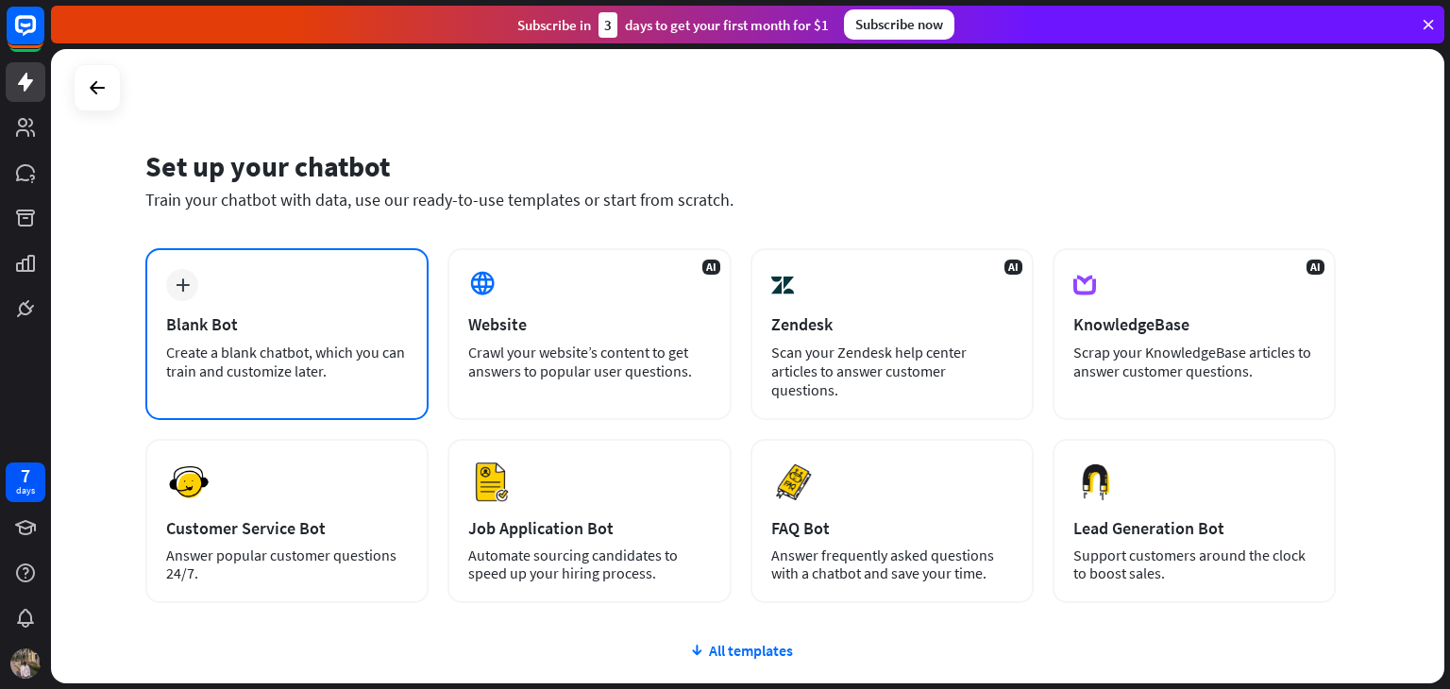
click at [237, 313] on div "Blank Bot" at bounding box center [287, 324] width 242 height 22
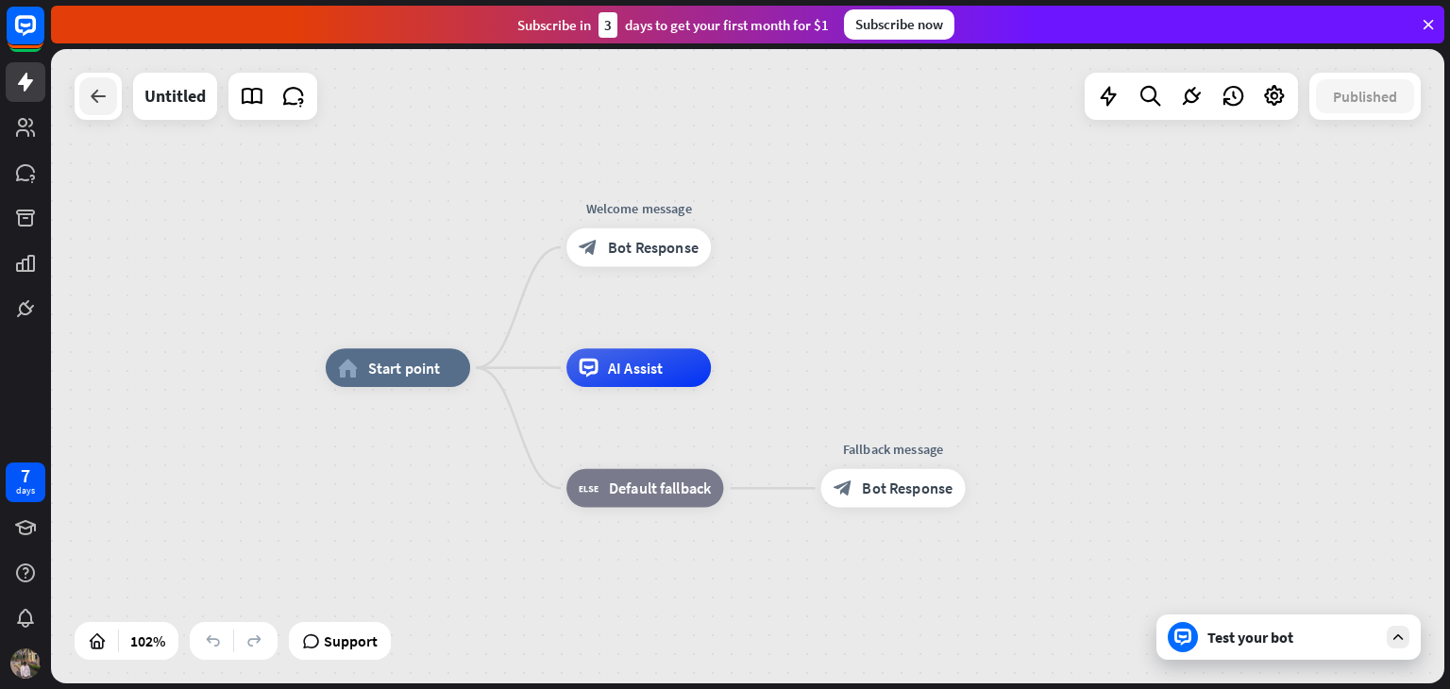
click at [104, 97] on icon at bounding box center [98, 96] width 23 height 23
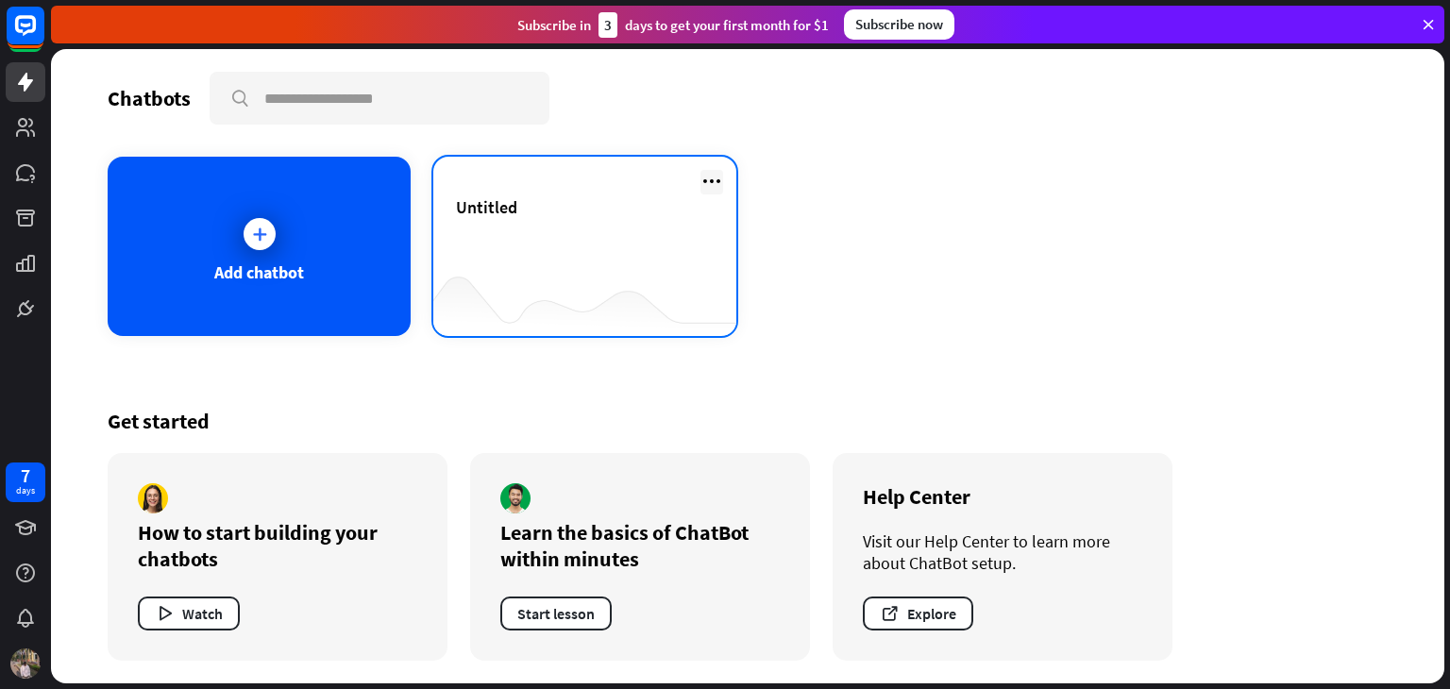
click at [712, 179] on icon at bounding box center [711, 181] width 23 height 23
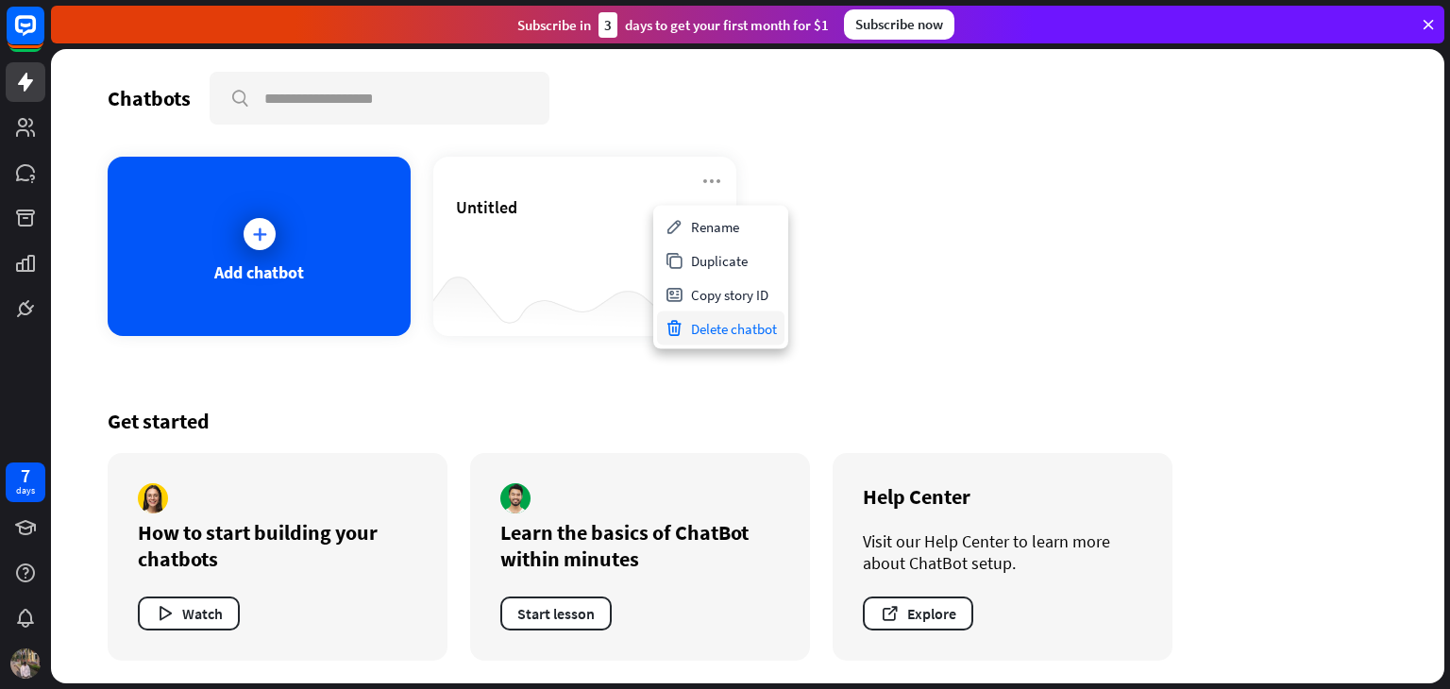
click at [708, 327] on div "Delete chatbot" at bounding box center [720, 328] width 127 height 34
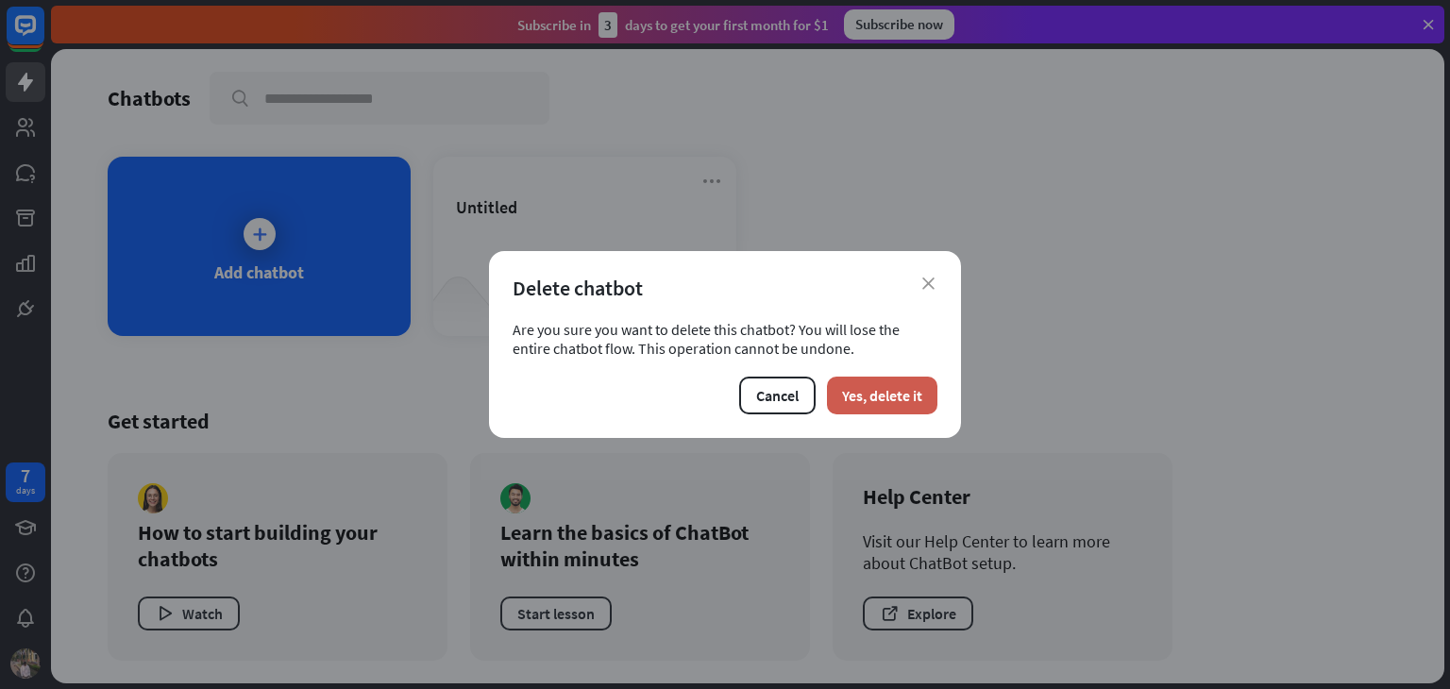
click at [884, 392] on button "Yes, delete it" at bounding box center [882, 396] width 110 height 38
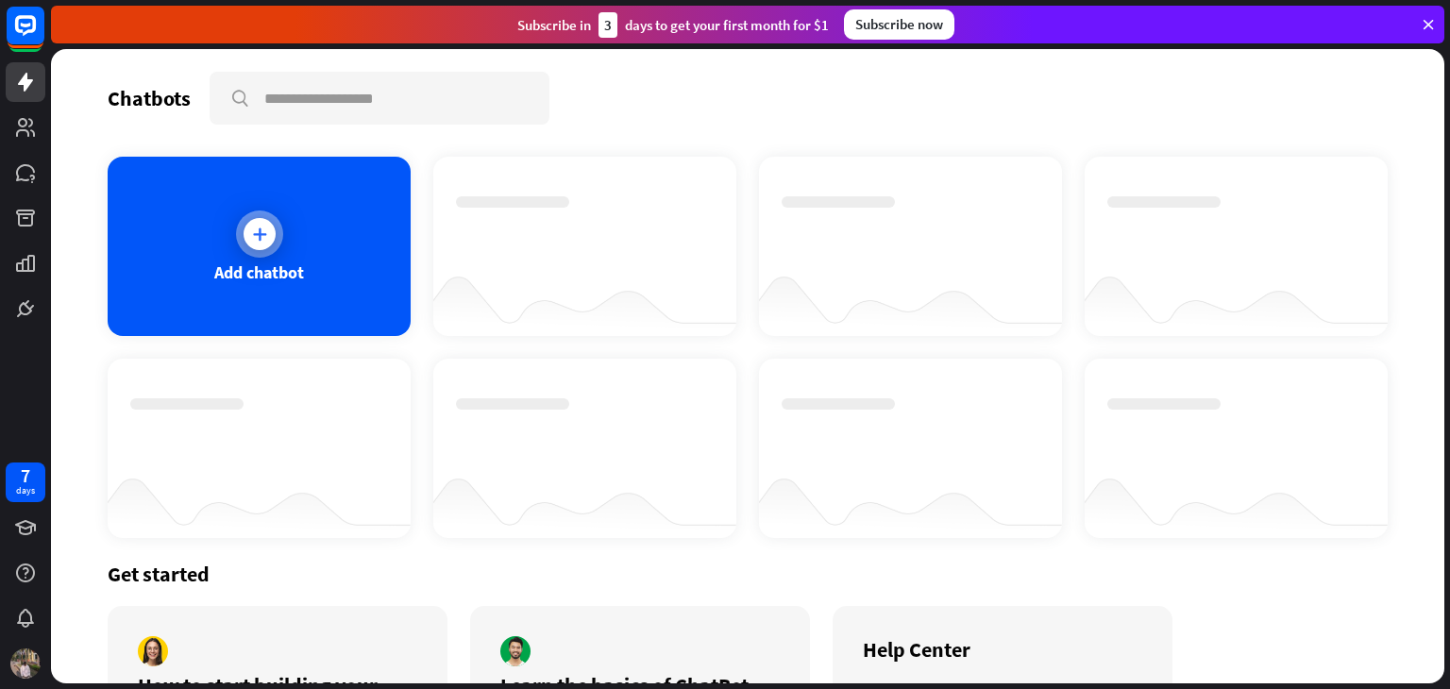
click at [304, 265] on div "Add chatbot" at bounding box center [259, 246] width 303 height 179
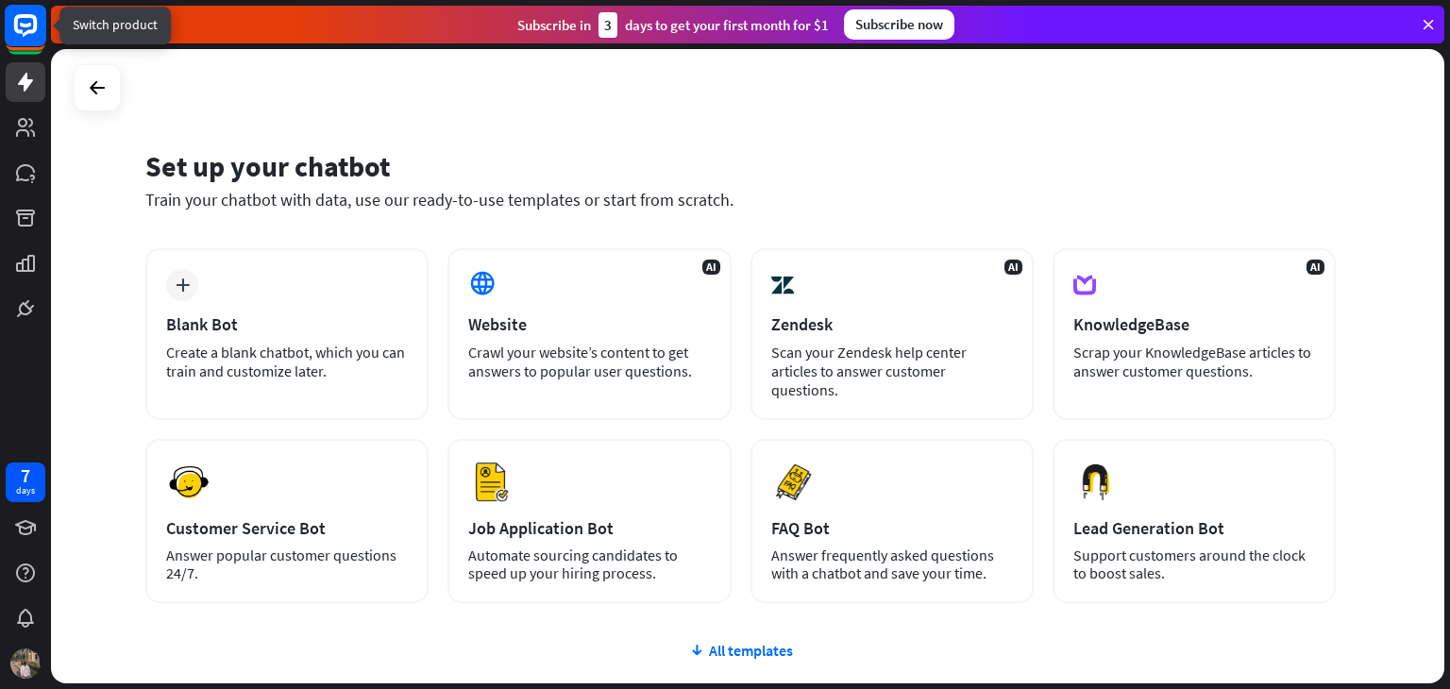
click at [23, 35] on icon at bounding box center [25, 25] width 23 height 23
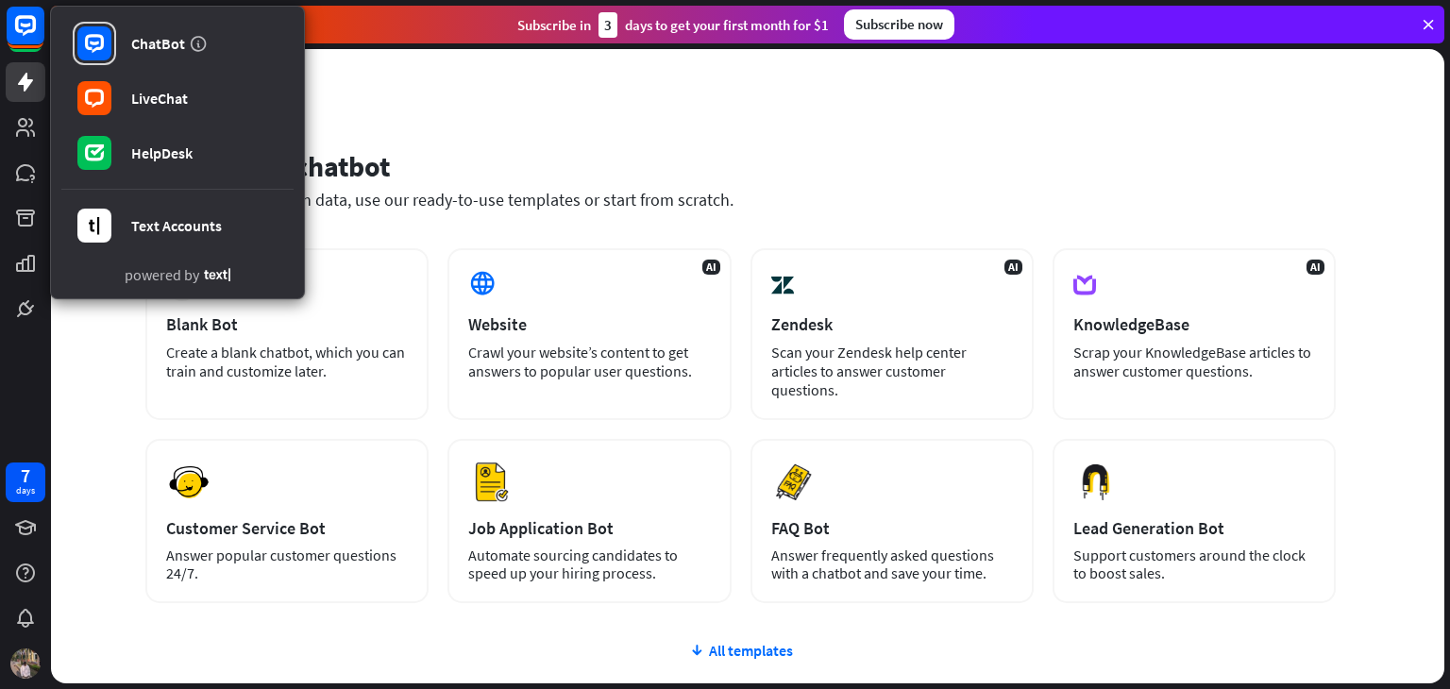
click at [1424, 24] on icon at bounding box center [1427, 24] width 17 height 17
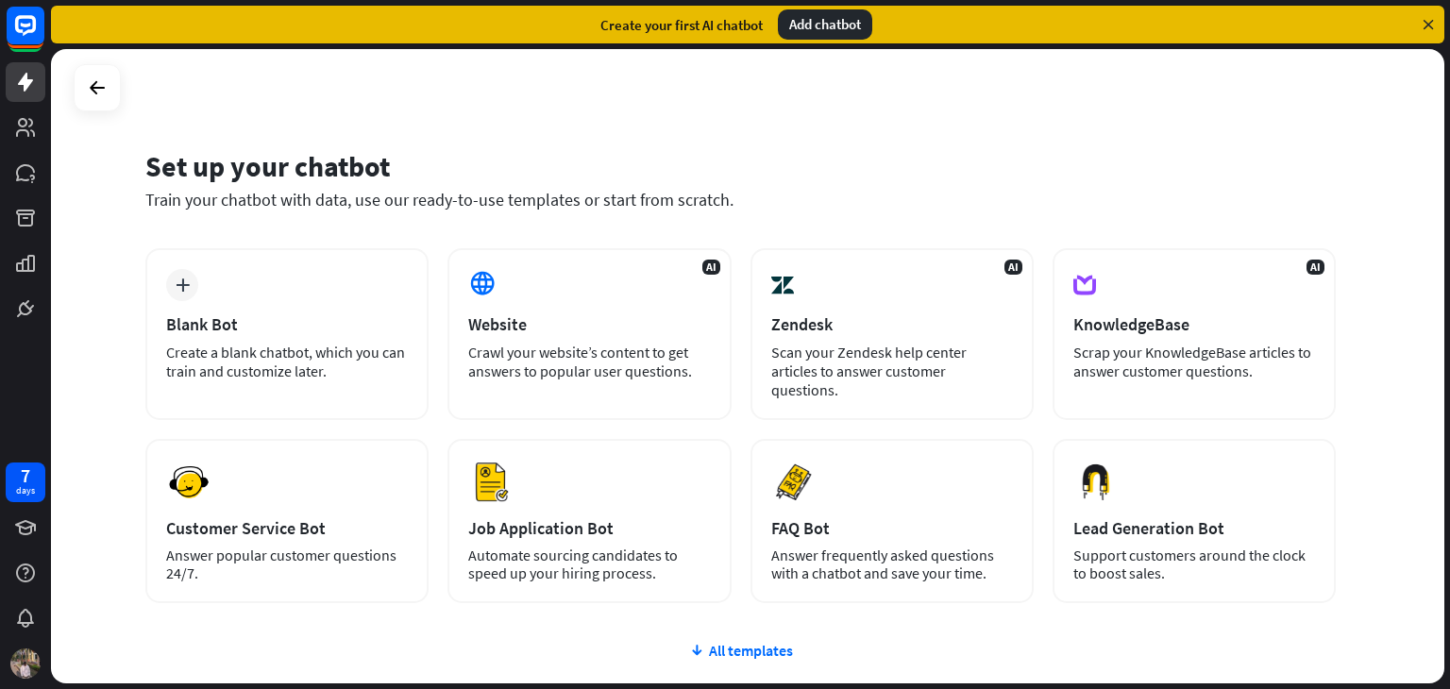
click at [1428, 18] on icon at bounding box center [1427, 24] width 17 height 17
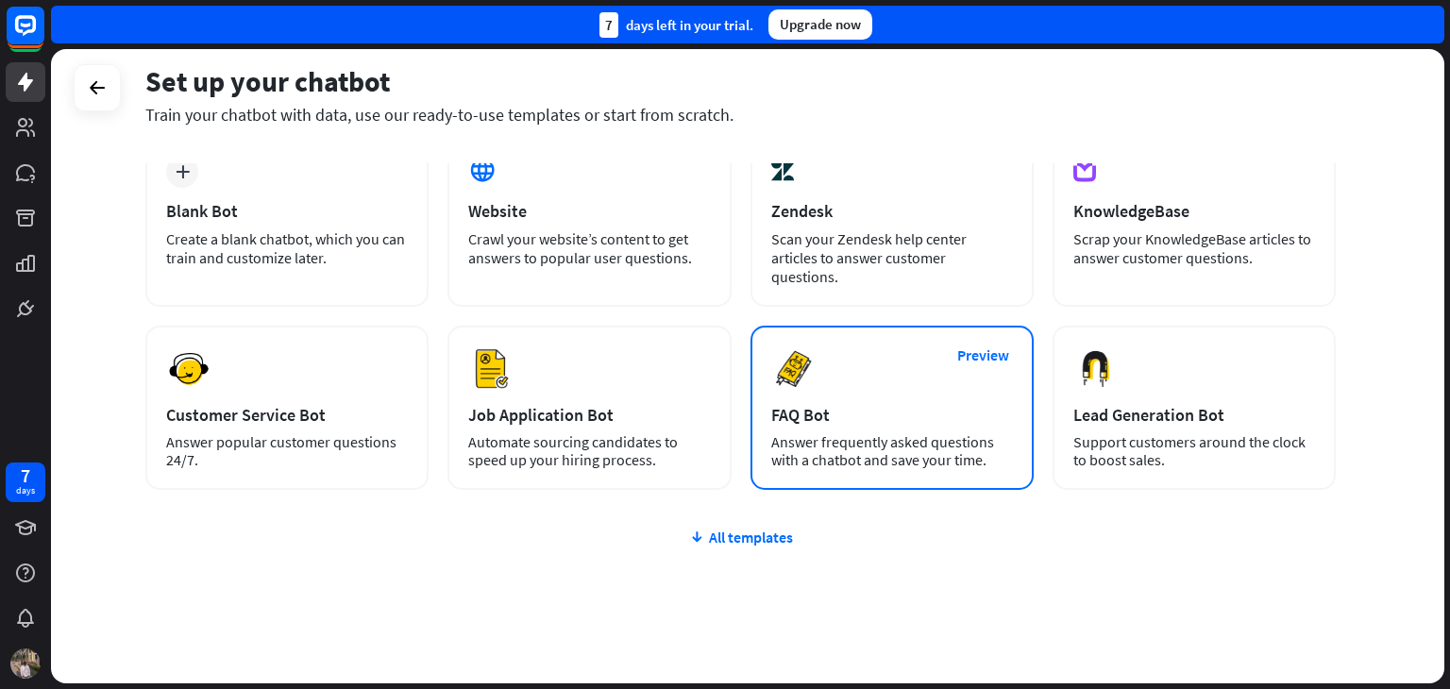
scroll to position [112, 0]
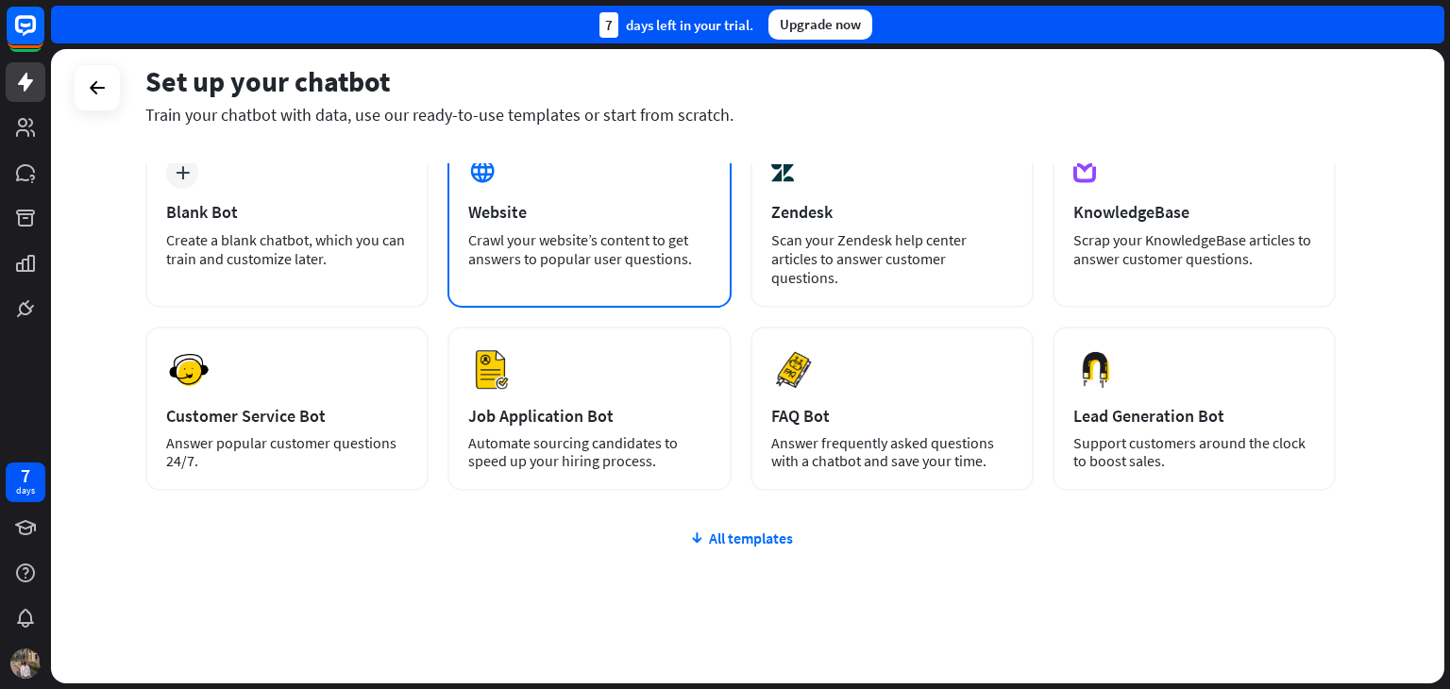
click at [508, 221] on div "Website" at bounding box center [589, 212] width 242 height 22
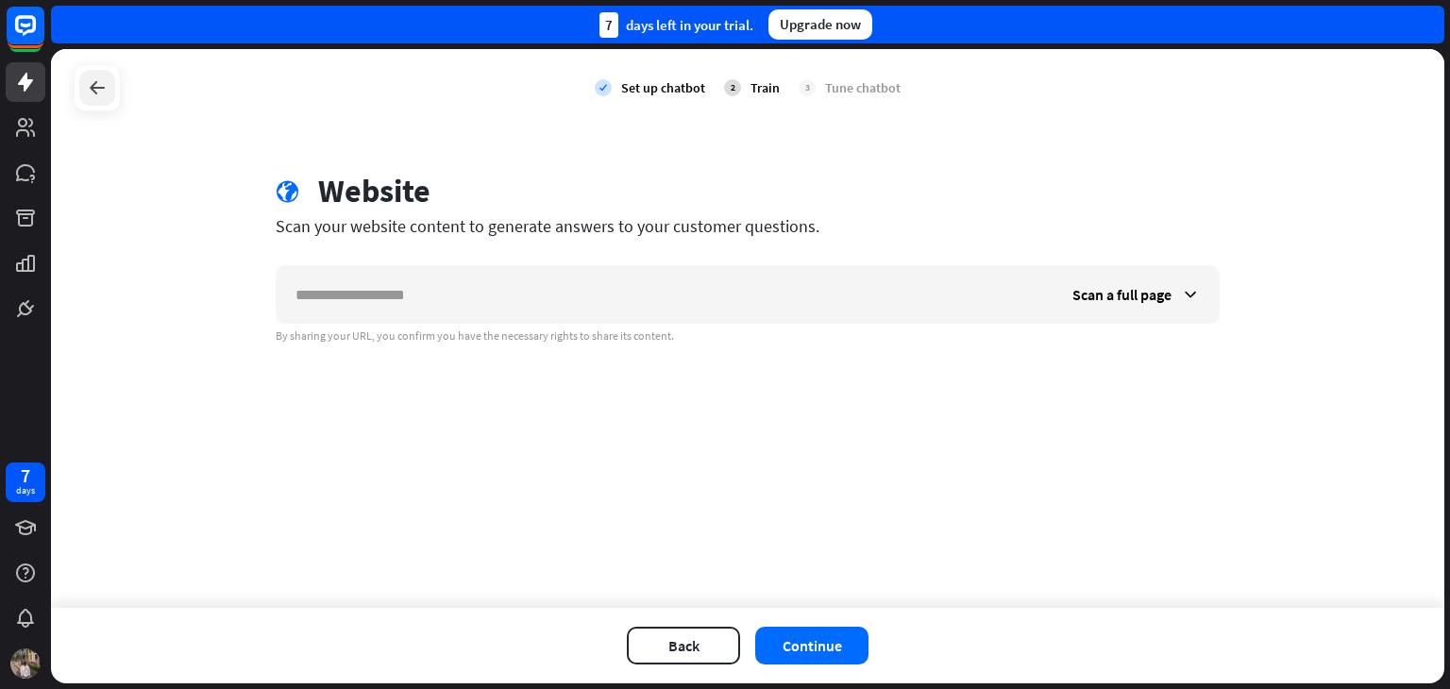
click at [105, 79] on icon at bounding box center [97, 87] width 23 height 23
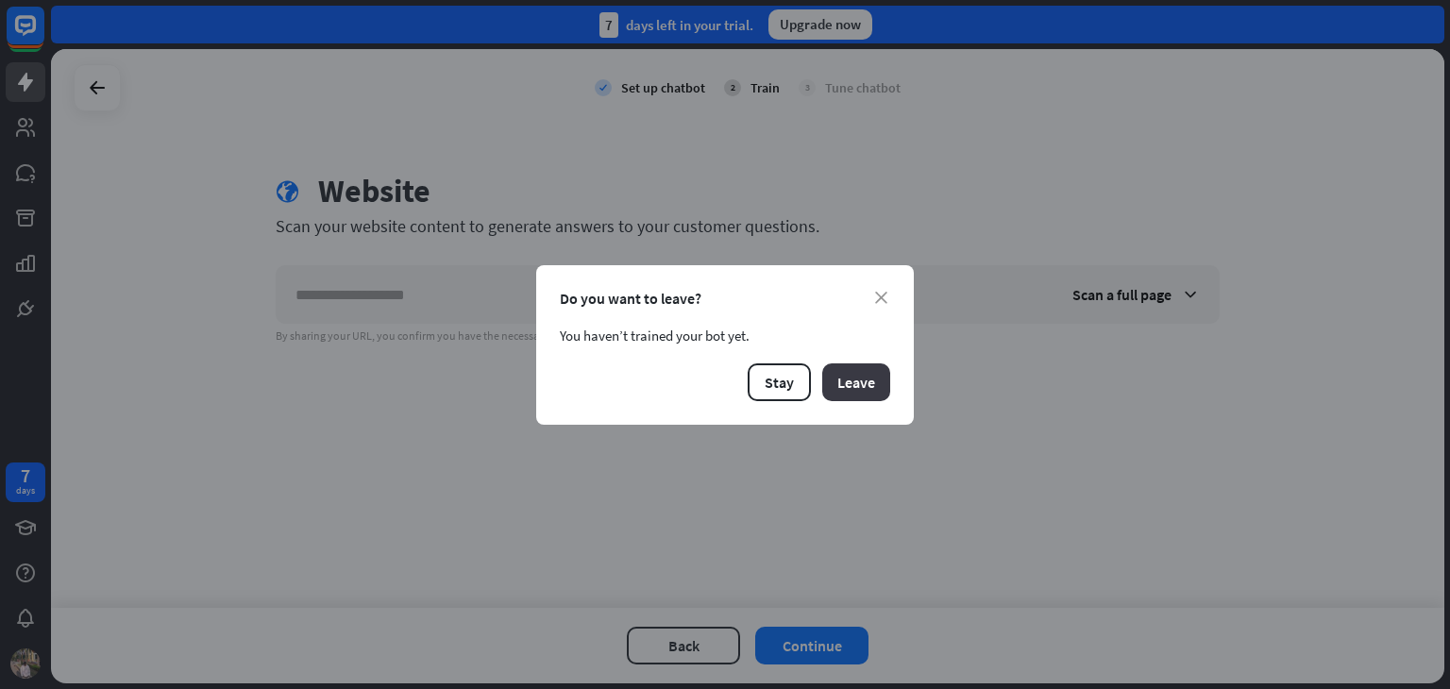
click at [846, 380] on button "Leave" at bounding box center [856, 382] width 68 height 38
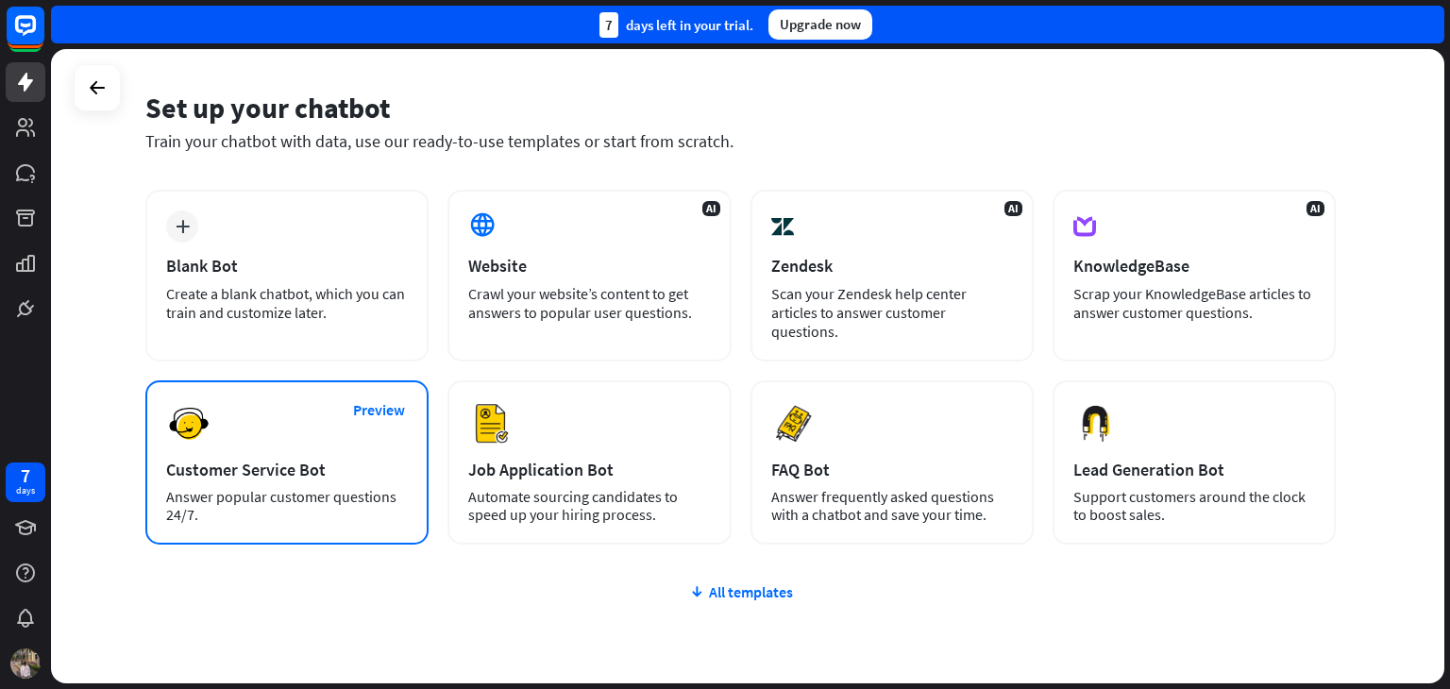
scroll to position [68, 0]
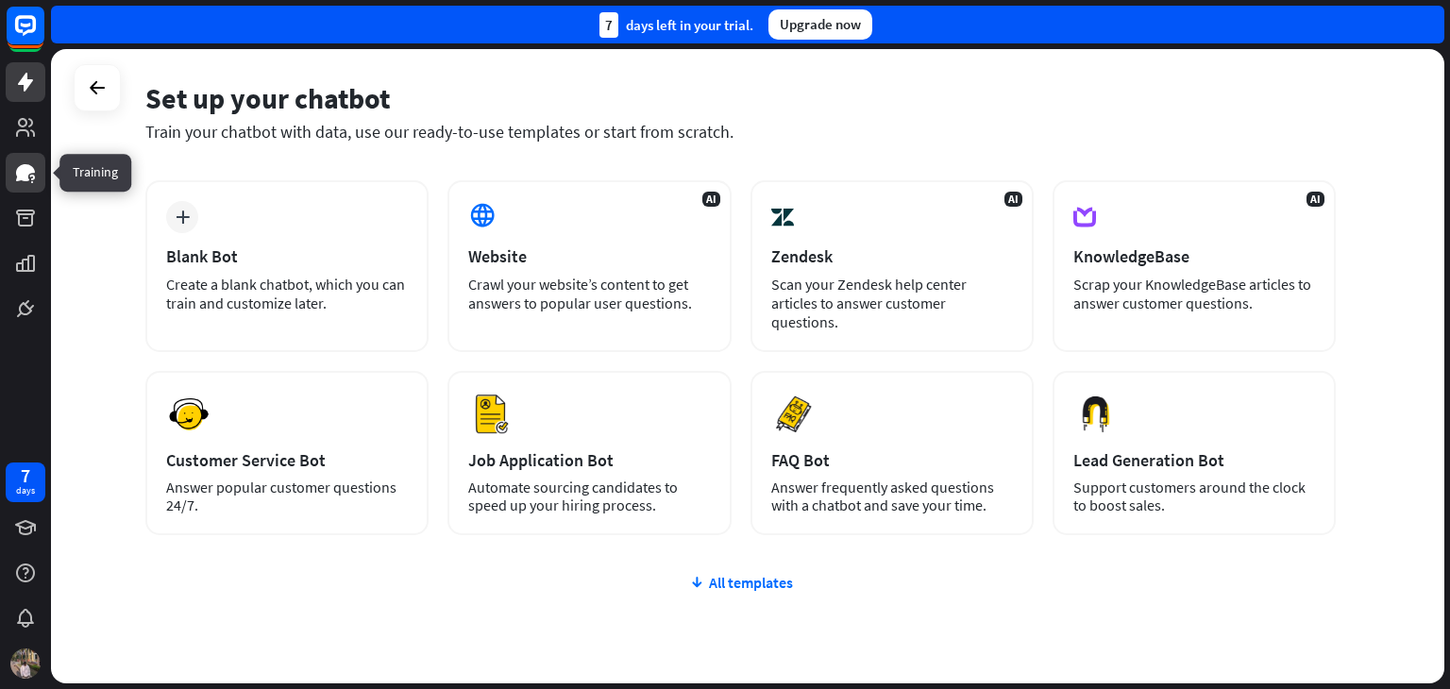
click at [24, 165] on icon at bounding box center [25, 172] width 19 height 17
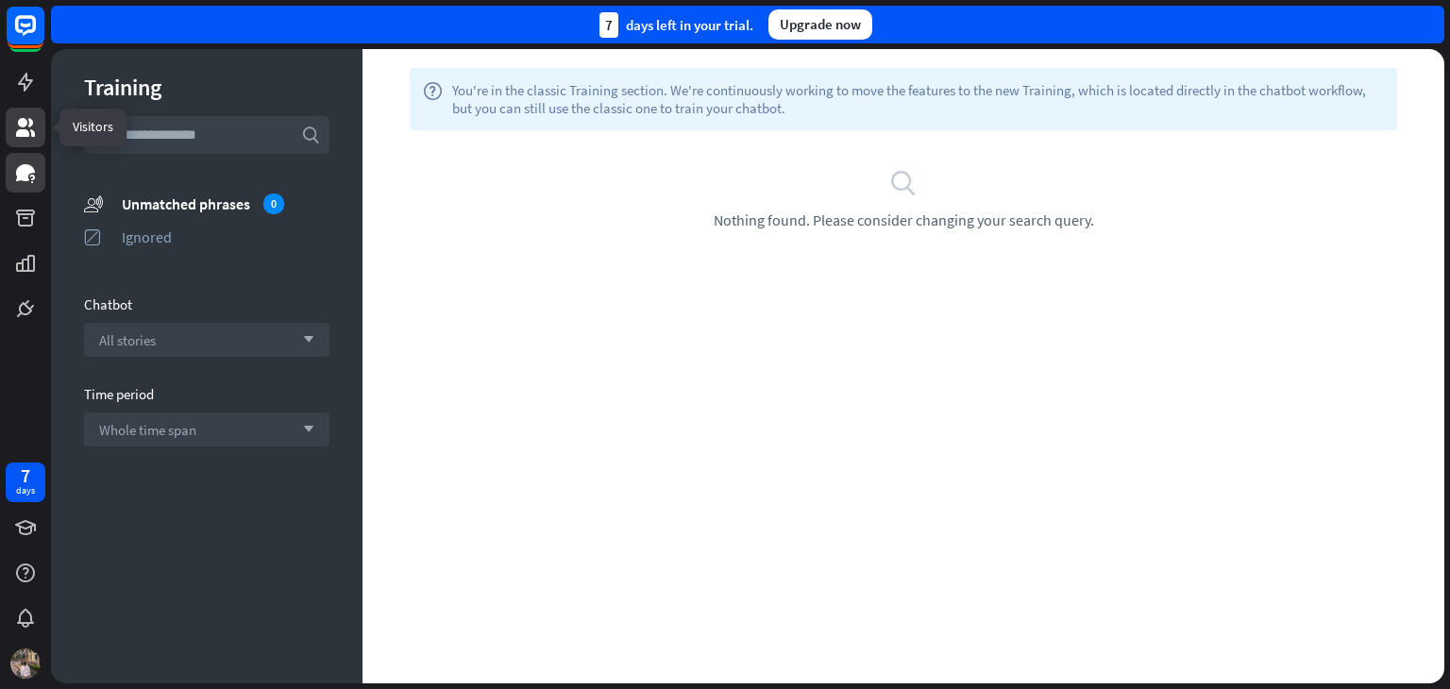
click at [25, 128] on icon at bounding box center [25, 127] width 23 height 23
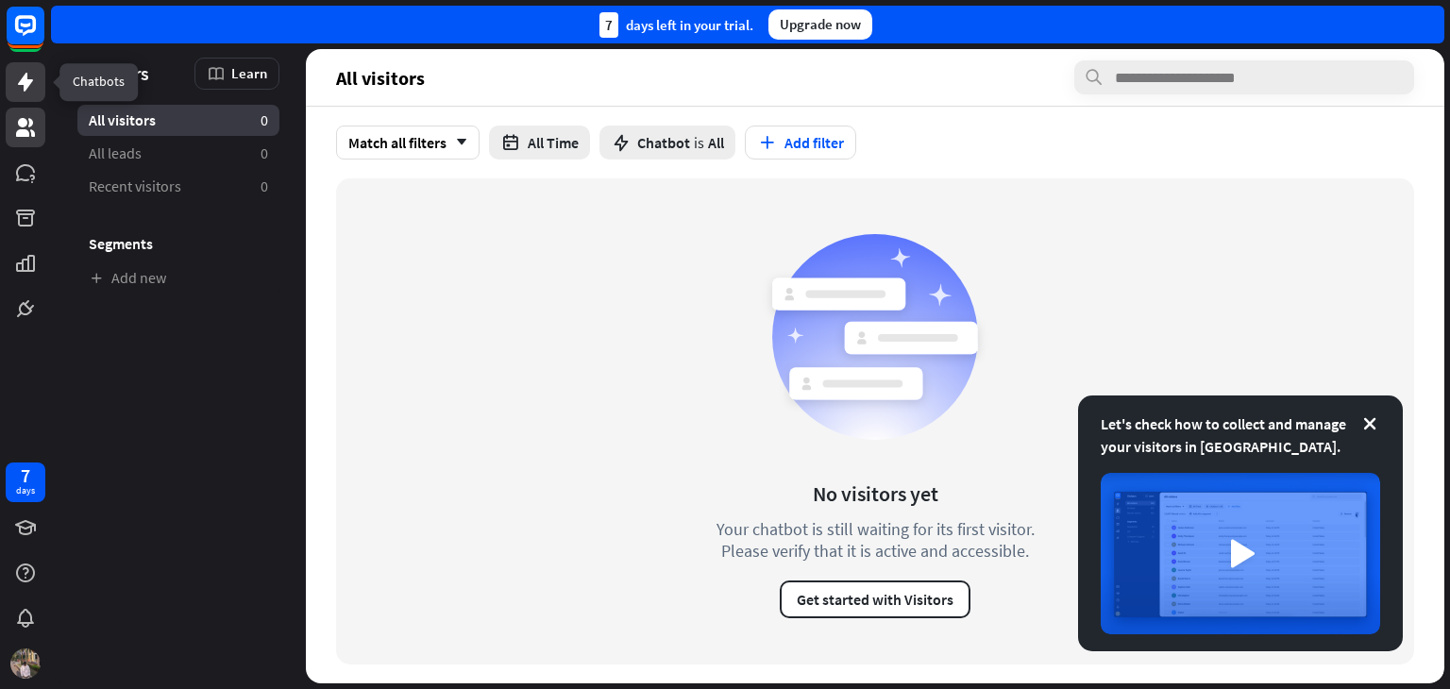
click at [24, 81] on icon at bounding box center [25, 82] width 15 height 19
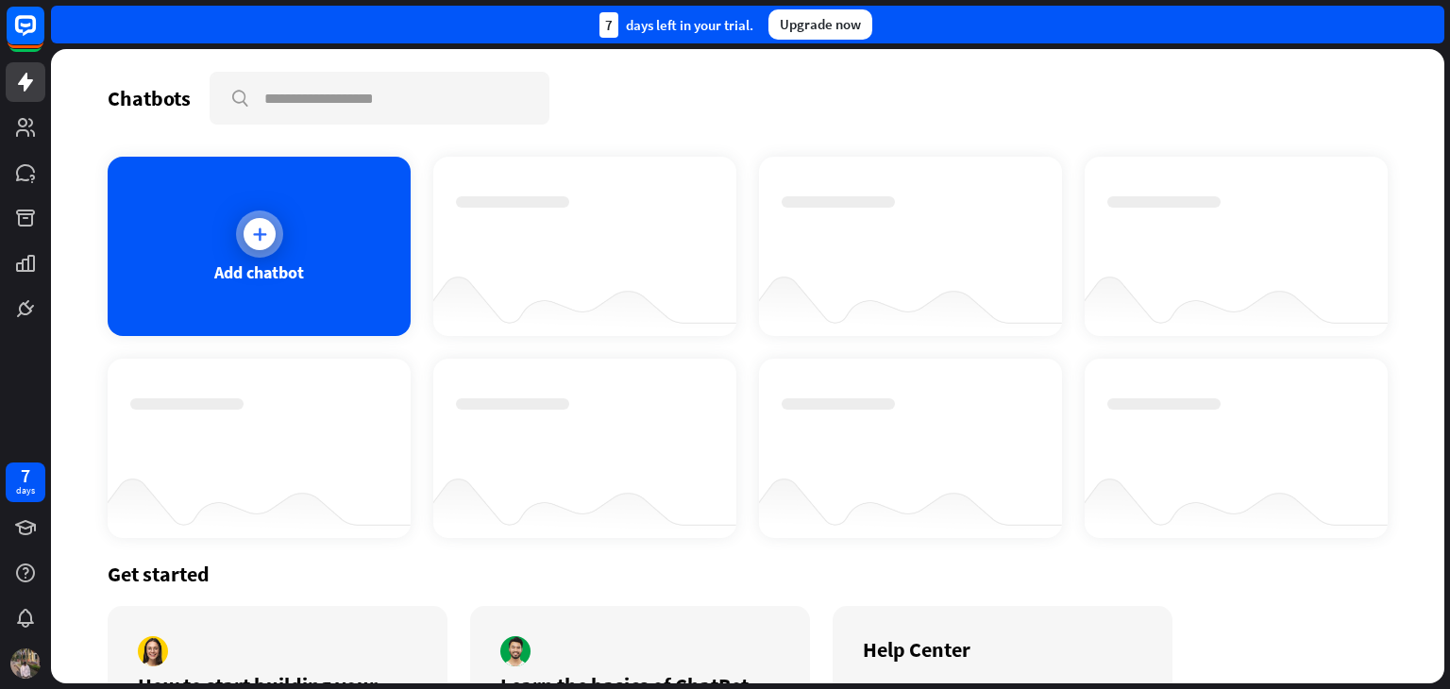
click at [226, 273] on div "Add chatbot" at bounding box center [259, 272] width 90 height 22
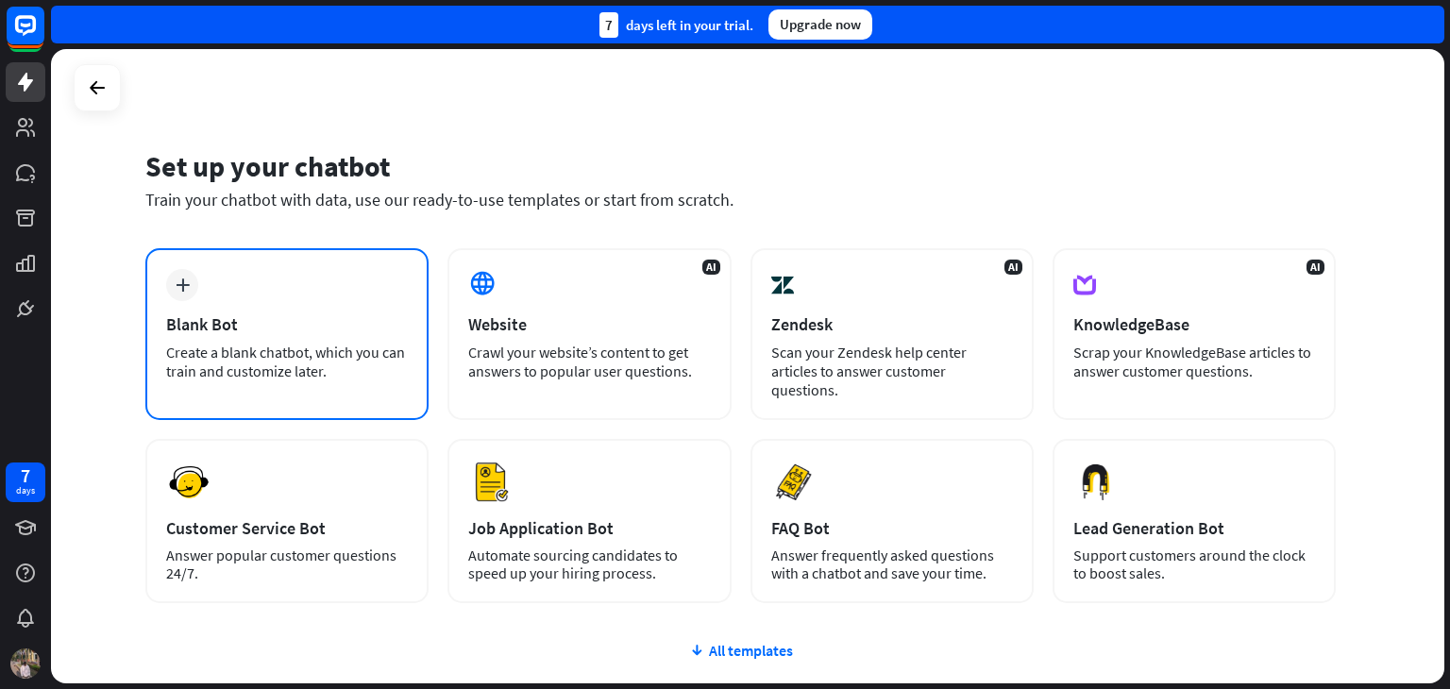
click at [307, 324] on div "Blank Bot" at bounding box center [287, 324] width 242 height 22
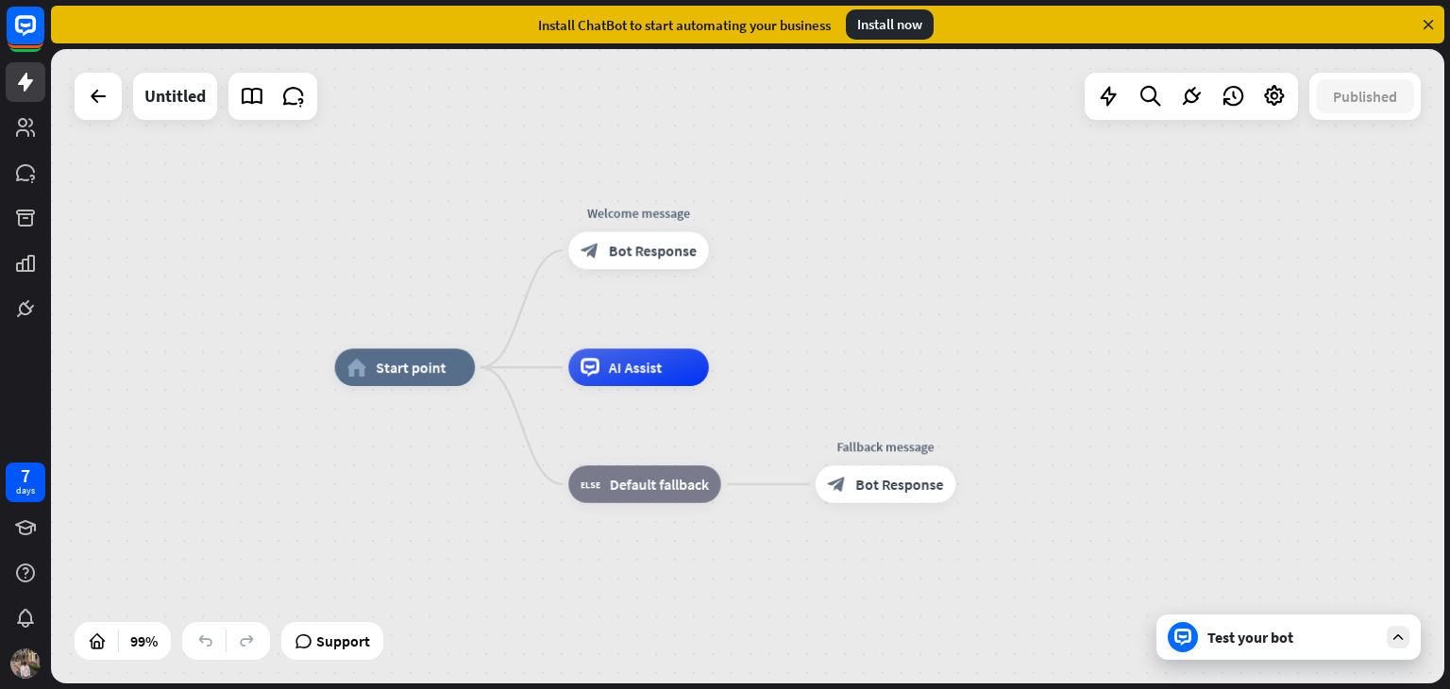
click at [1230, 649] on div "Test your bot" at bounding box center [1288, 636] width 264 height 45
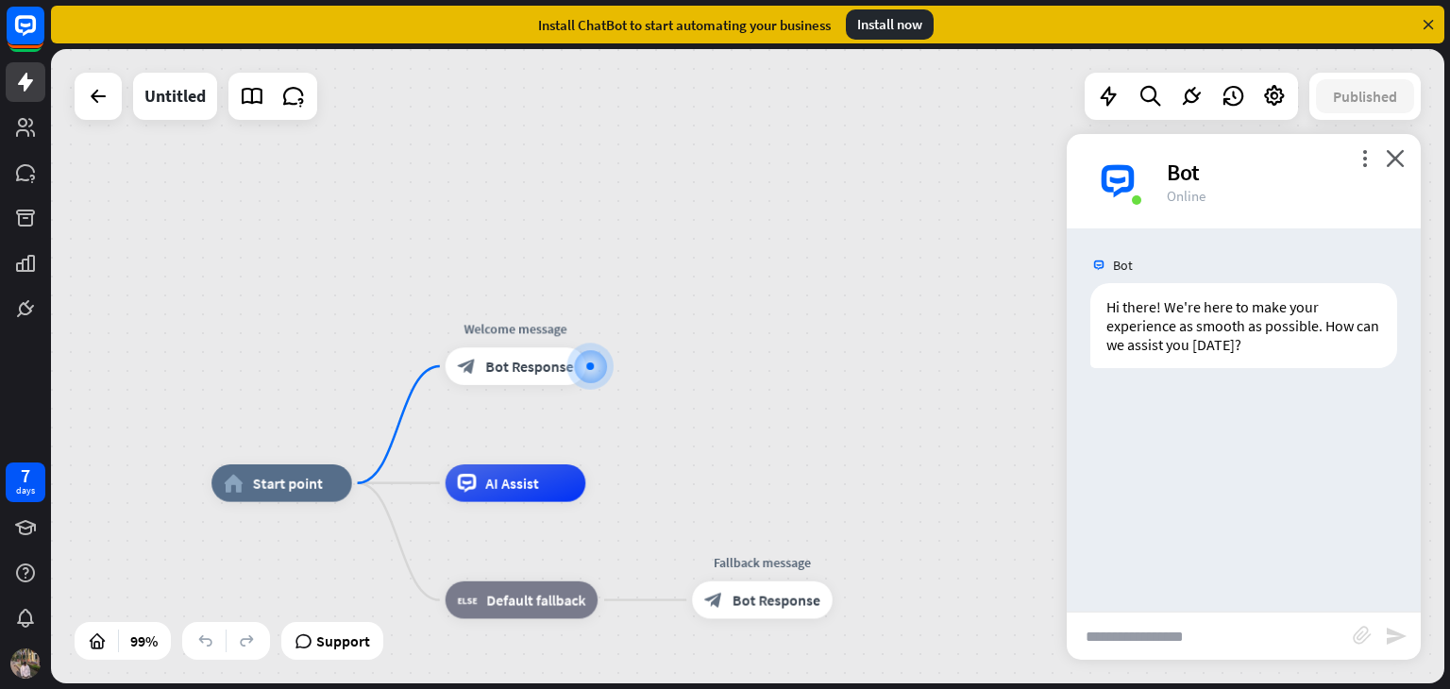
click at [1140, 633] on input "text" at bounding box center [1209, 635] width 286 height 47
type input "**********"
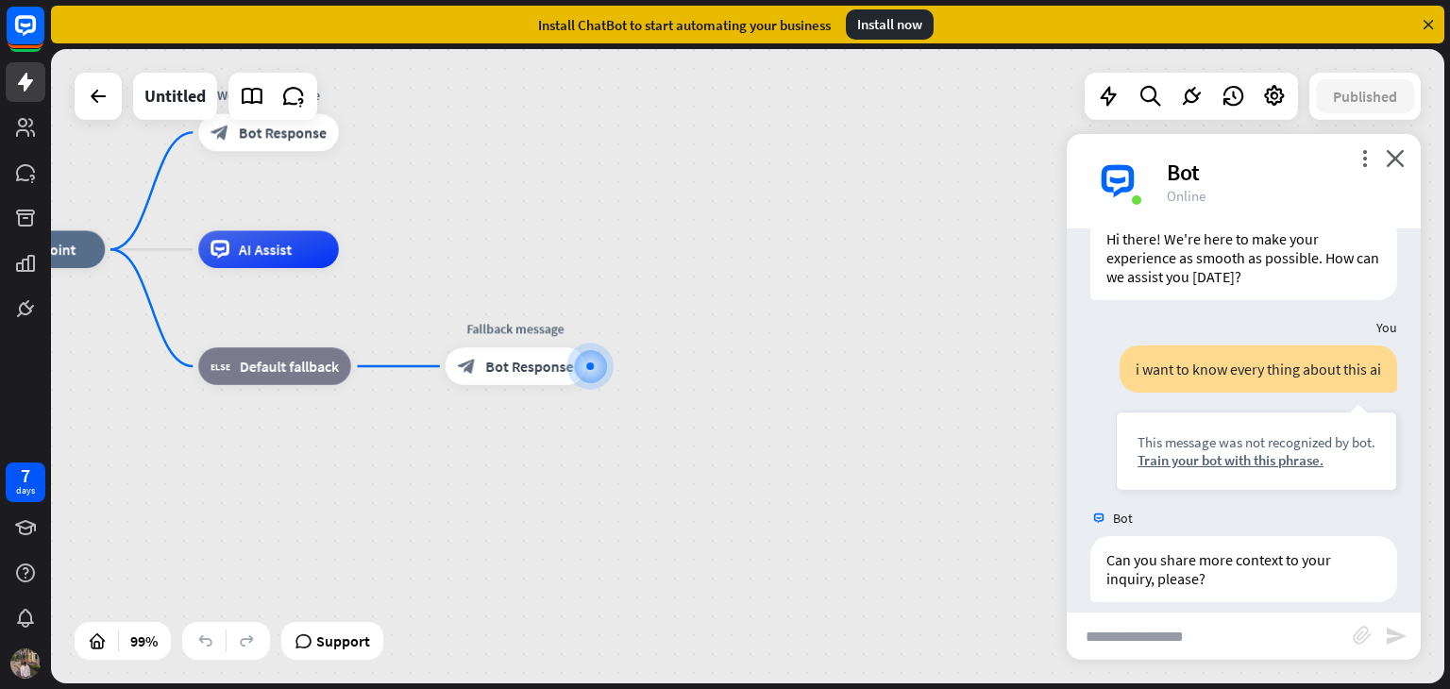
scroll to position [87, 0]
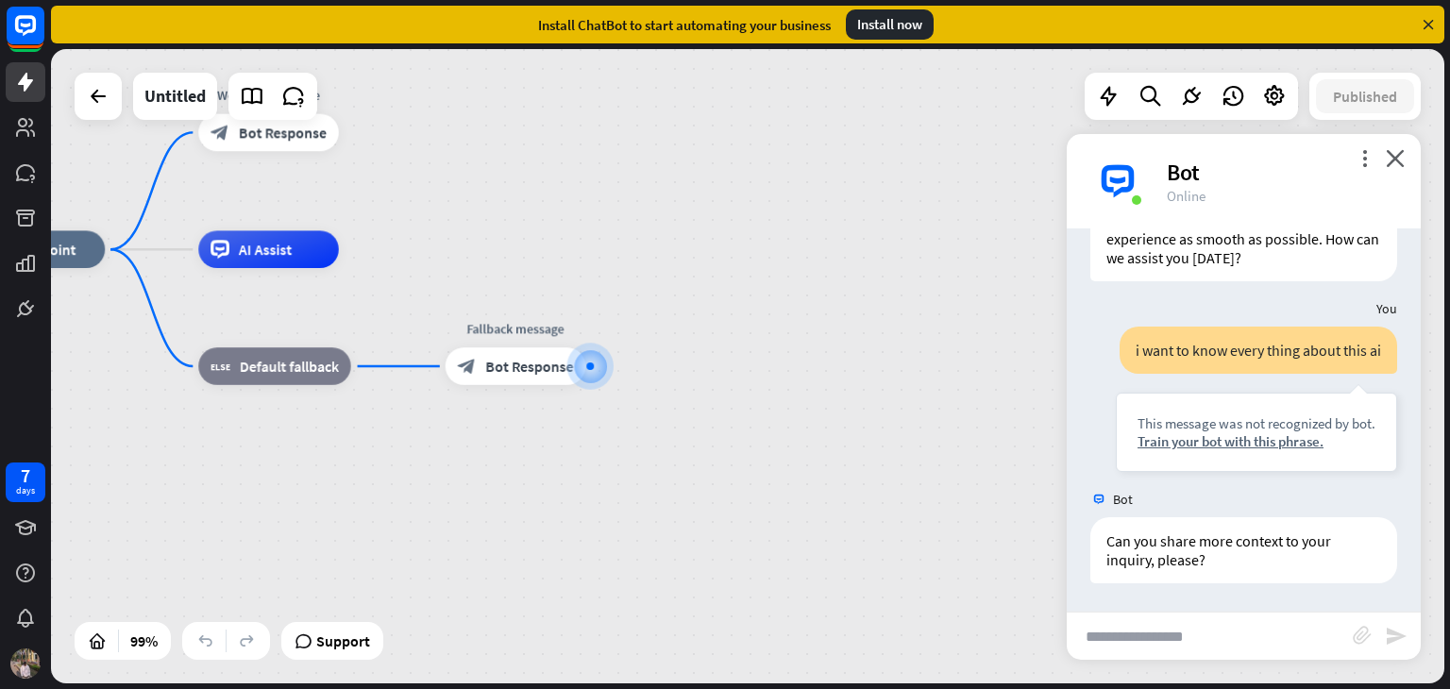
click at [1394, 167] on div "Bot" at bounding box center [1281, 172] width 231 height 29
click at [1400, 156] on icon "close" at bounding box center [1394, 158] width 19 height 18
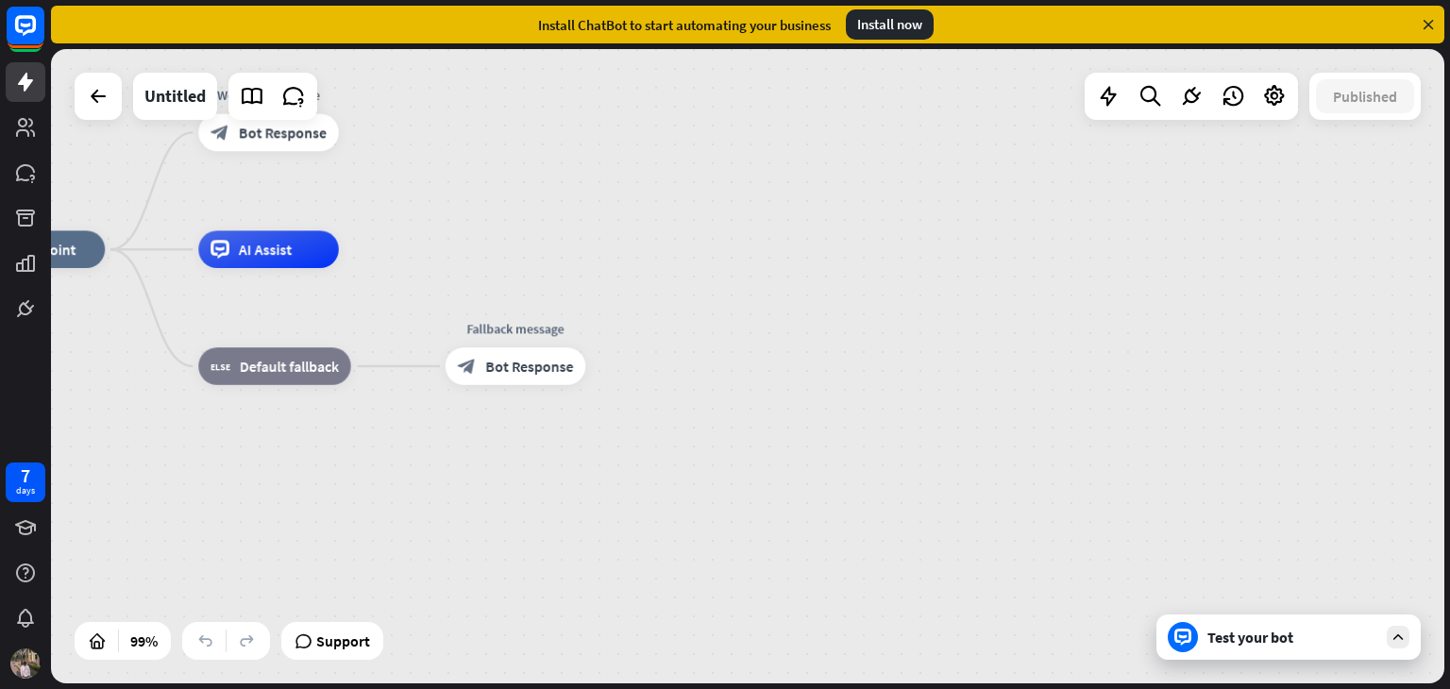
click at [1431, 27] on icon at bounding box center [1427, 24] width 17 height 17
